Goal: Transaction & Acquisition: Purchase product/service

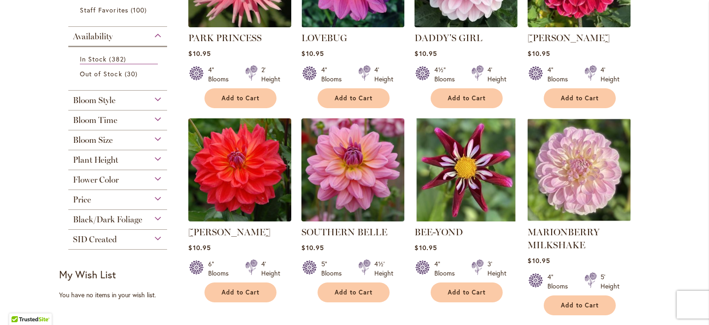
scroll to position [291, 0]
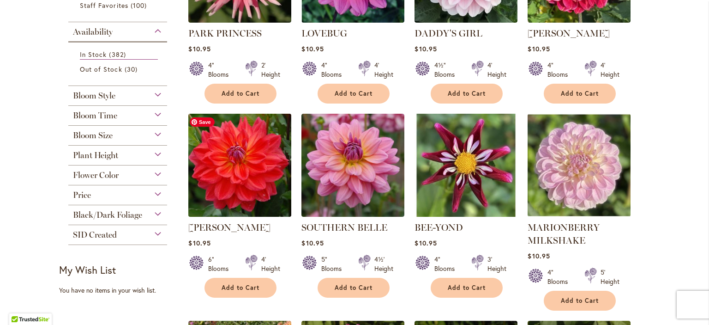
click at [244, 175] on img at bounding box center [240, 165] width 108 height 108
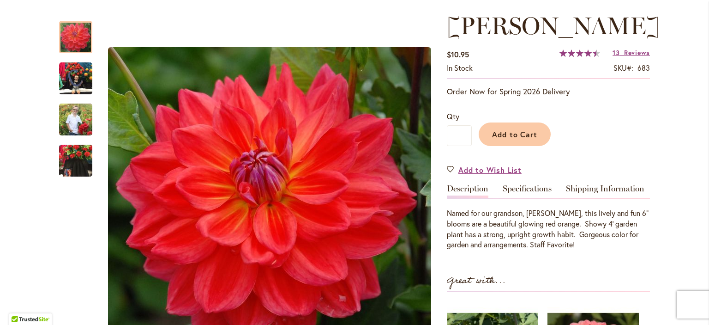
scroll to position [127, 0]
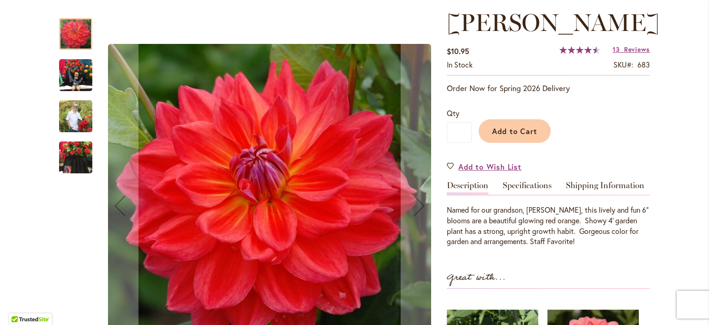
click at [77, 62] on img "COOPER BLAINE" at bounding box center [75, 75] width 33 height 33
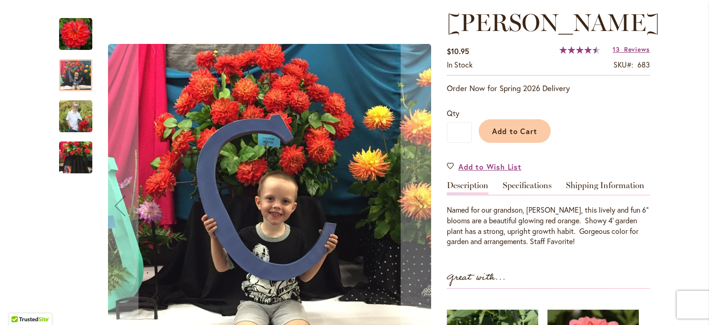
click at [72, 116] on img "COOPER BLAINE" at bounding box center [75, 116] width 33 height 42
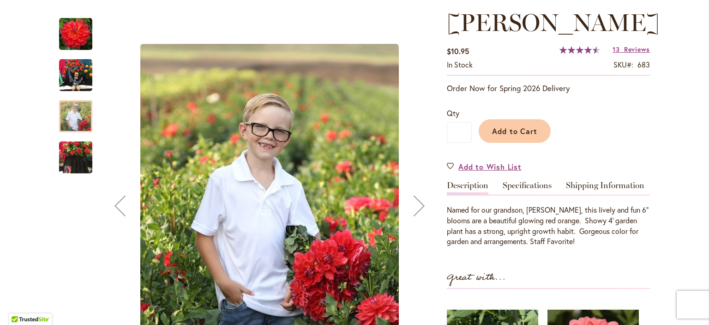
click at [71, 155] on img "COOPER BLAINE" at bounding box center [75, 157] width 33 height 44
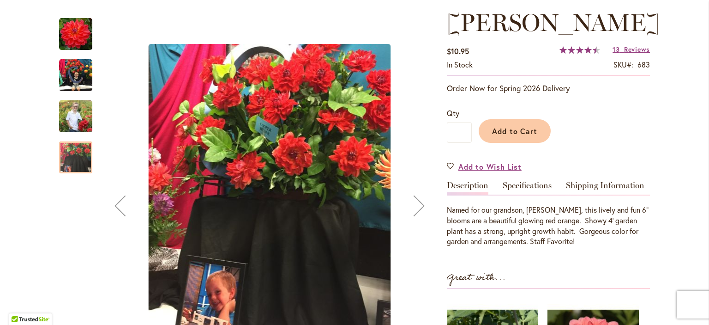
click at [71, 33] on img "COOPER BLAINE" at bounding box center [75, 34] width 33 height 33
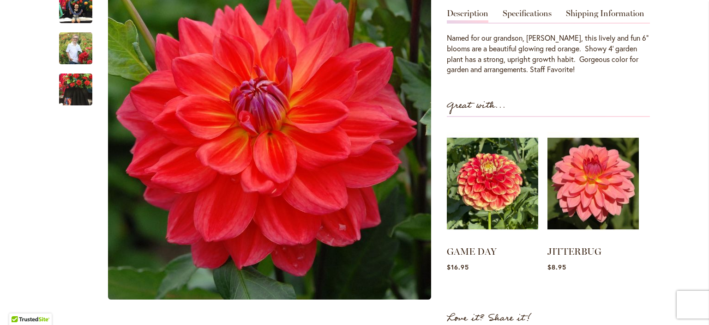
scroll to position [302, 0]
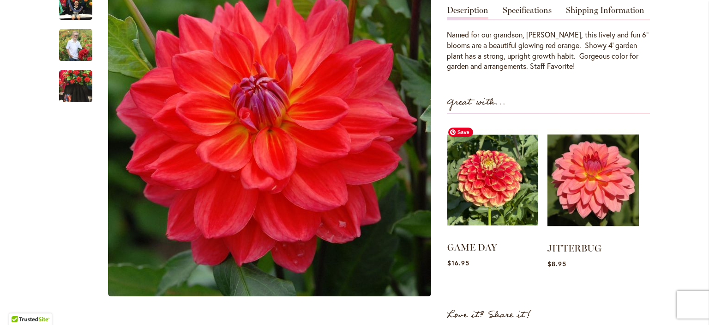
click at [503, 175] on img at bounding box center [493, 179] width 91 height 113
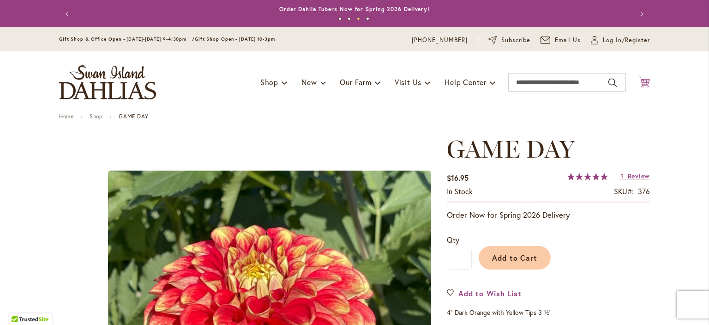
click at [641, 85] on icon "Cart .cls-1 { fill: #231f20; }" at bounding box center [645, 82] width 12 height 12
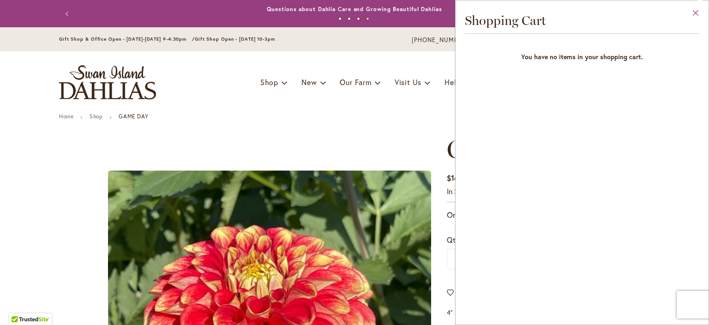
click at [694, 12] on button "Close" at bounding box center [696, 14] width 25 height 29
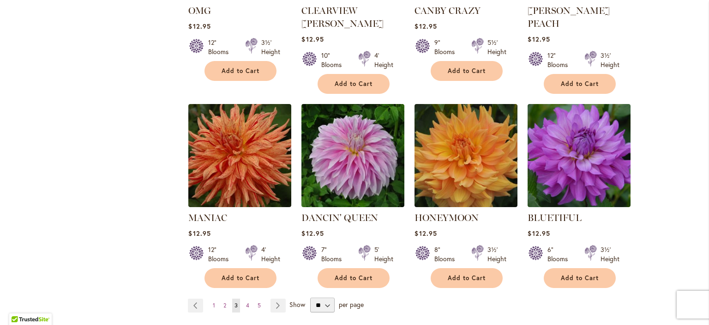
scroll to position [3253, 0]
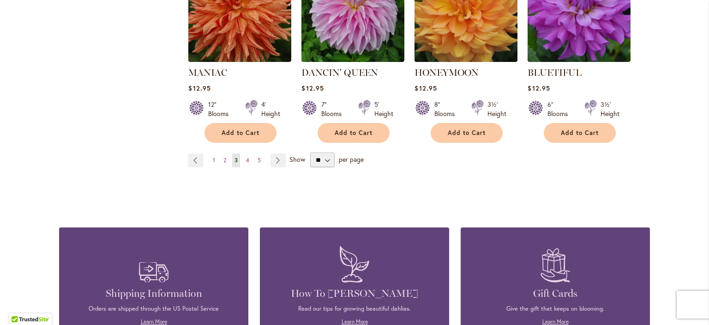
click at [213, 157] on span "1" at bounding box center [214, 160] width 2 height 7
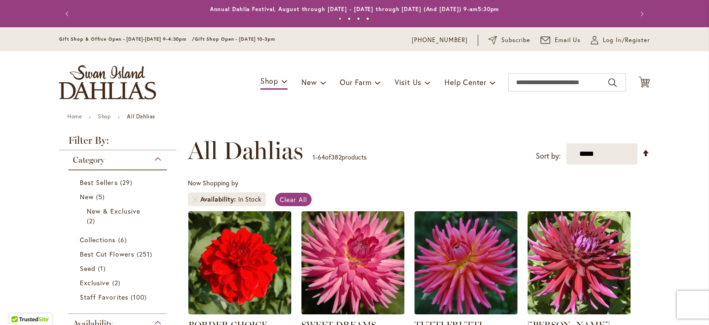
scroll to position [92, 0]
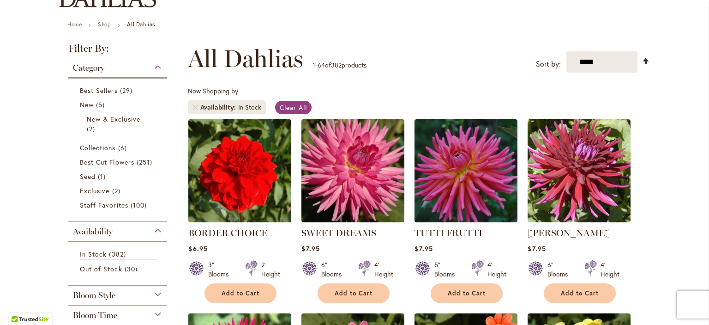
click at [642, 61] on link "Set Descending Direction" at bounding box center [646, 60] width 8 height 11
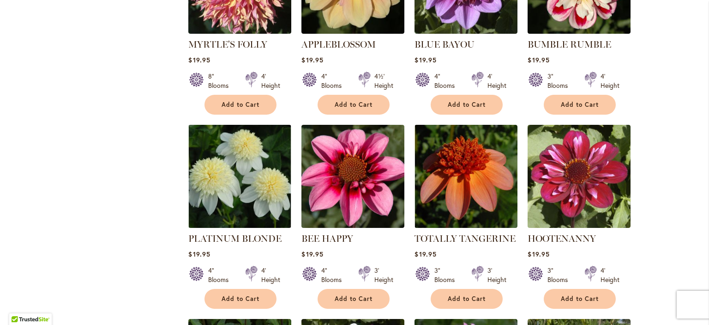
scroll to position [2877, 0]
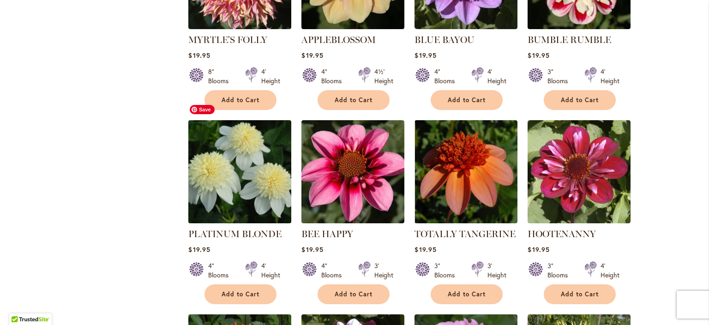
click at [223, 151] on img at bounding box center [240, 171] width 108 height 108
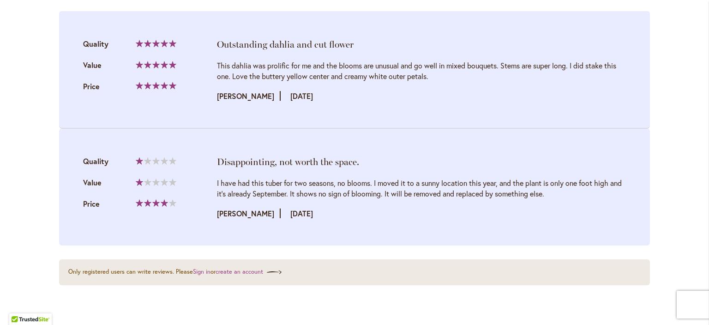
scroll to position [1026, 0]
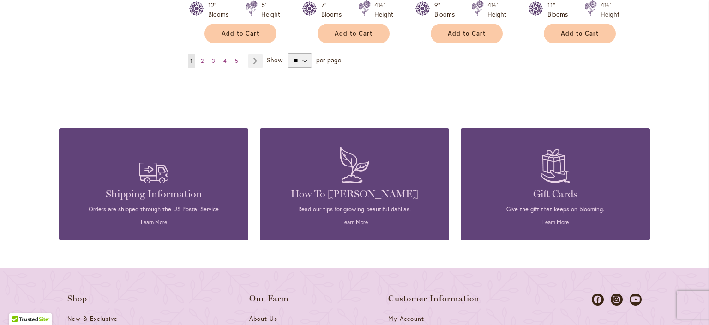
scroll to position [3152, 0]
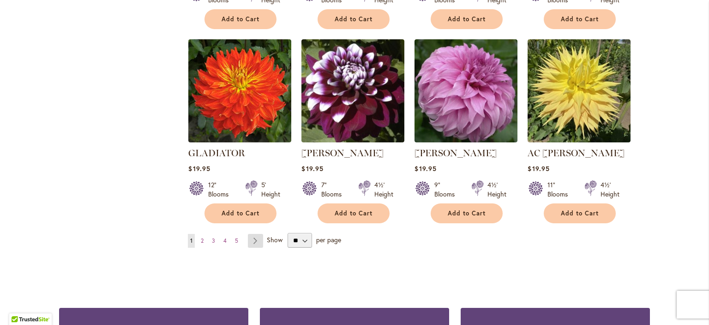
click at [250, 234] on link "Page Next" at bounding box center [255, 241] width 15 height 14
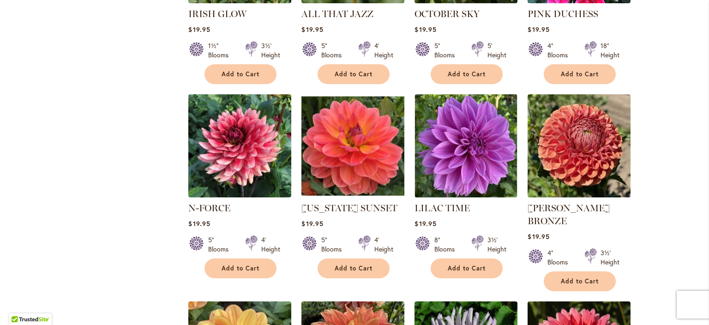
scroll to position [716, 0]
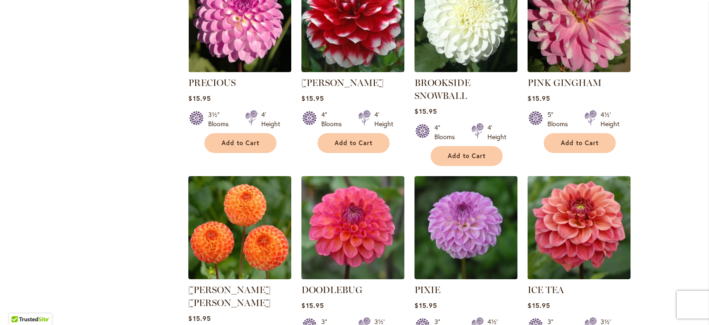
scroll to position [3038, 0]
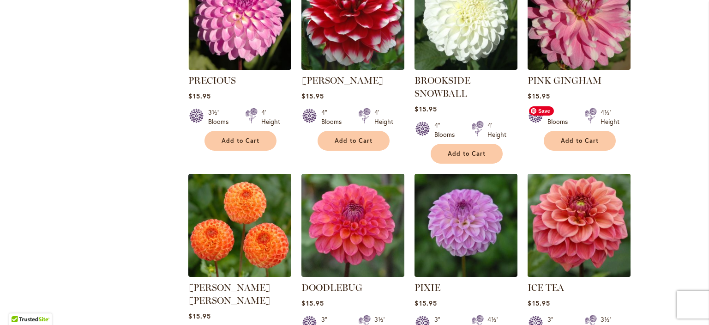
click at [583, 171] on img at bounding box center [580, 225] width 108 height 108
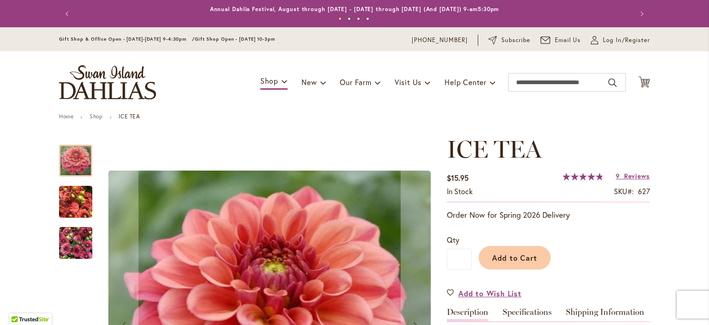
click at [64, 239] on img "ICE TEA" at bounding box center [75, 243] width 33 height 44
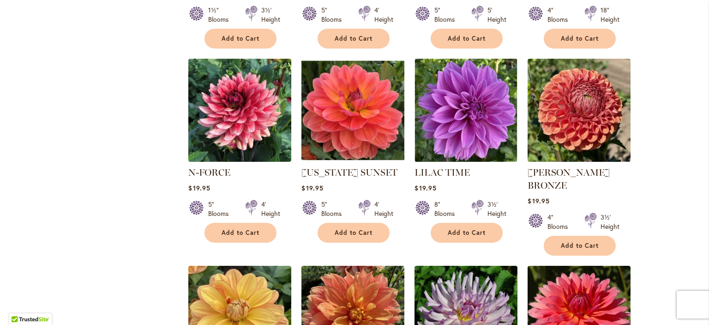
scroll to position [752, 0]
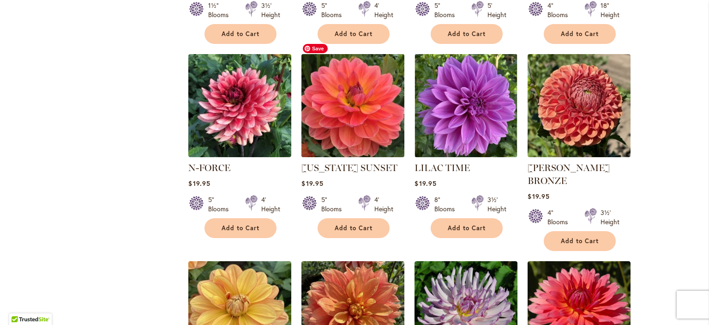
click at [362, 89] on img at bounding box center [353, 105] width 108 height 108
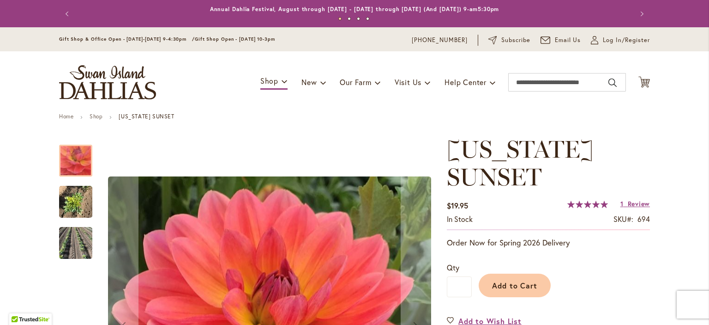
click at [59, 200] on img "OREGON SUNSET" at bounding box center [75, 202] width 33 height 44
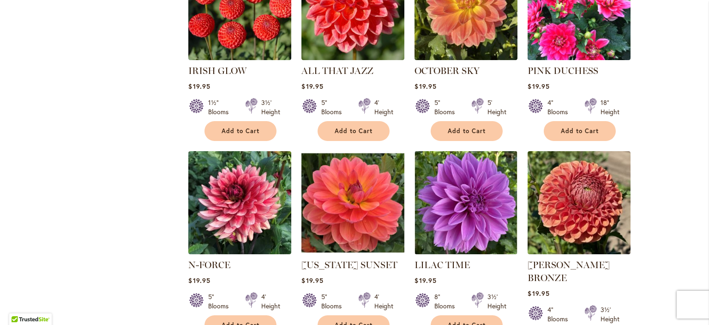
scroll to position [660, 0]
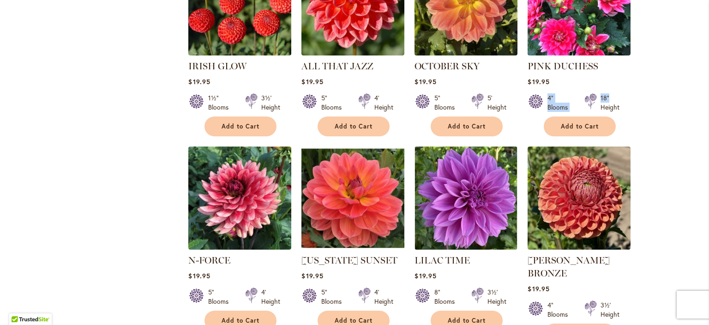
drag, startPoint x: 699, startPoint y: 73, endPoint x: 699, endPoint y: 81, distance: 7.9
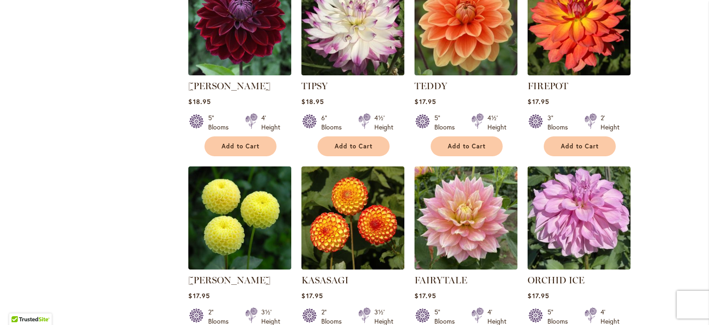
scroll to position [1250, 0]
